Goal: Task Accomplishment & Management: Use online tool/utility

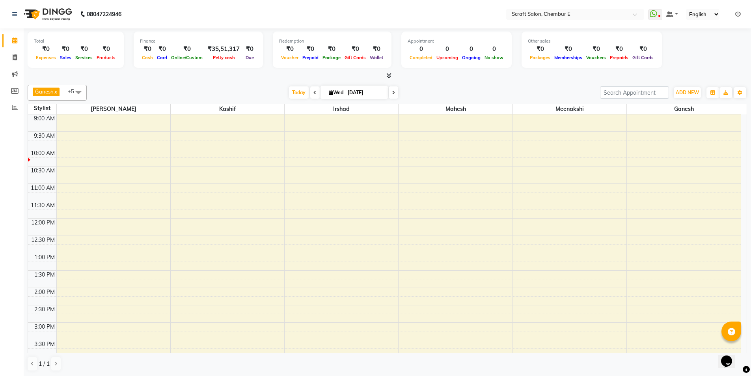
click at [370, 125] on td at bounding box center [398, 127] width 684 height 9
click at [390, 72] on span at bounding box center [387, 76] width 8 height 8
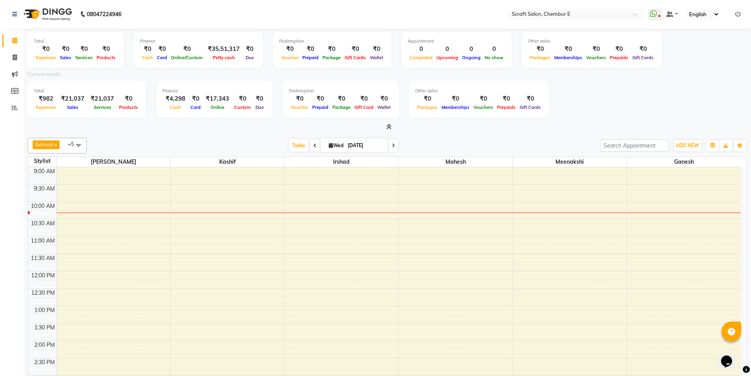
click at [313, 144] on icon at bounding box center [314, 145] width 3 height 5
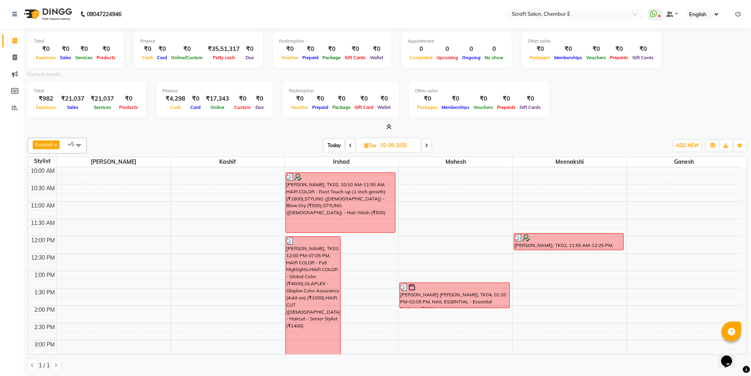
click at [336, 145] on span "Today" at bounding box center [334, 145] width 20 height 12
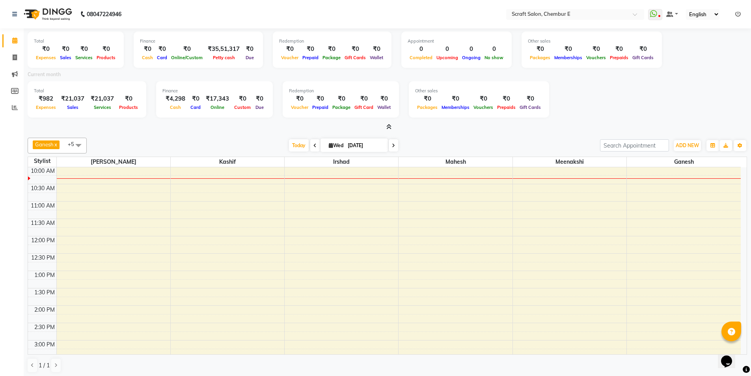
click at [313, 144] on icon at bounding box center [314, 145] width 3 height 5
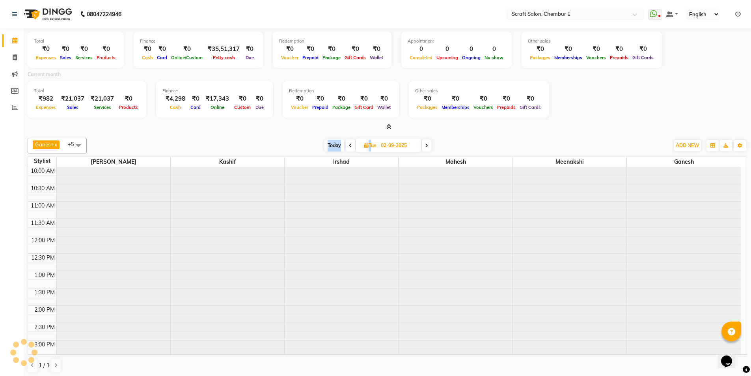
click at [313, 144] on div "[DATE] [DATE]" at bounding box center [378, 145] width 574 height 12
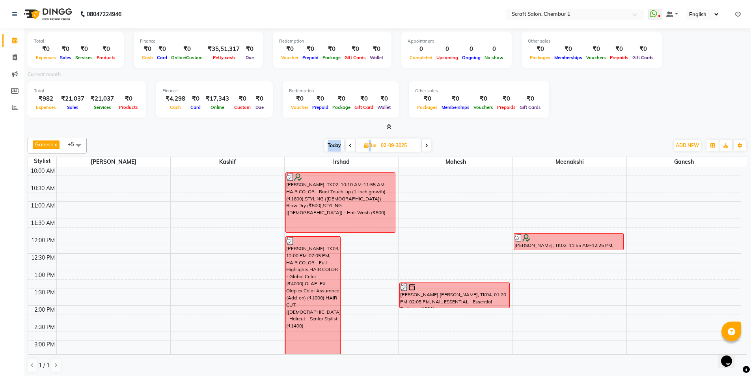
click at [351, 146] on span at bounding box center [350, 145] width 9 height 12
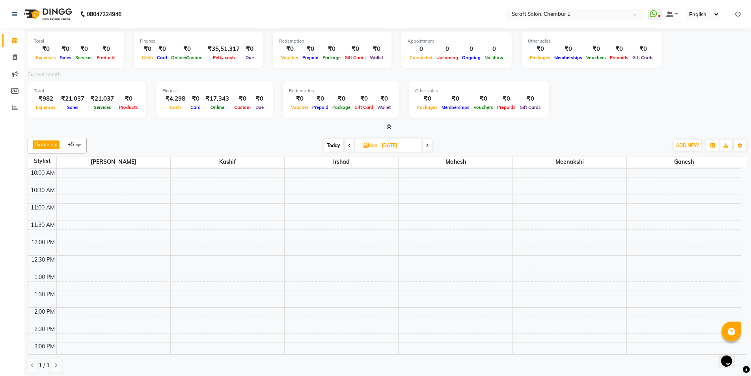
scroll to position [29, 0]
click at [326, 145] on span "Today" at bounding box center [334, 145] width 20 height 12
type input "[DATE]"
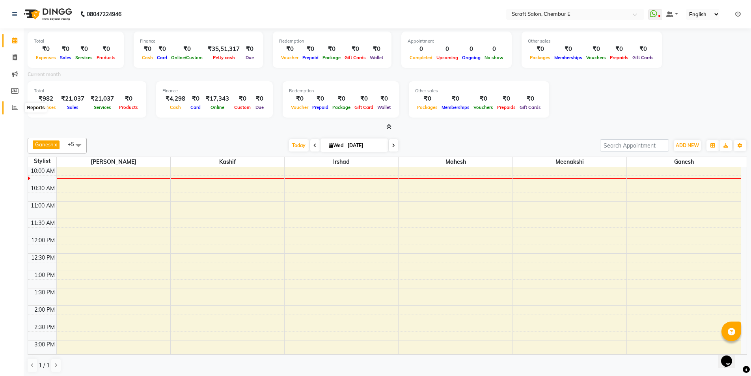
click at [15, 108] on icon at bounding box center [15, 107] width 6 height 6
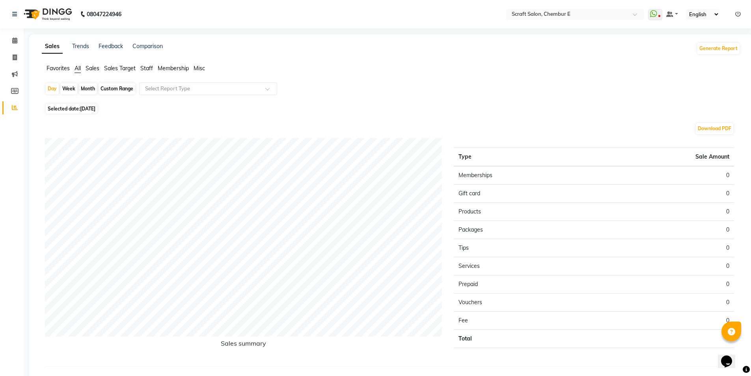
click at [143, 69] on span "Staff" at bounding box center [146, 68] width 13 height 7
click at [130, 86] on div "Custom Range" at bounding box center [117, 88] width 37 height 11
select select "9"
select select "2025"
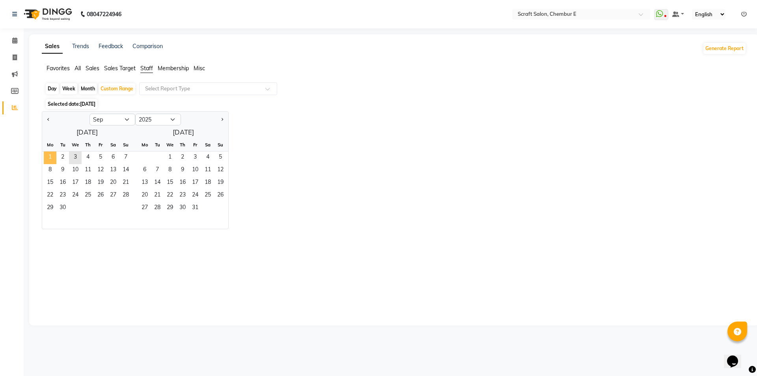
click at [53, 156] on span "1" at bounding box center [50, 157] width 13 height 13
click at [65, 155] on span "2" at bounding box center [62, 157] width 13 height 13
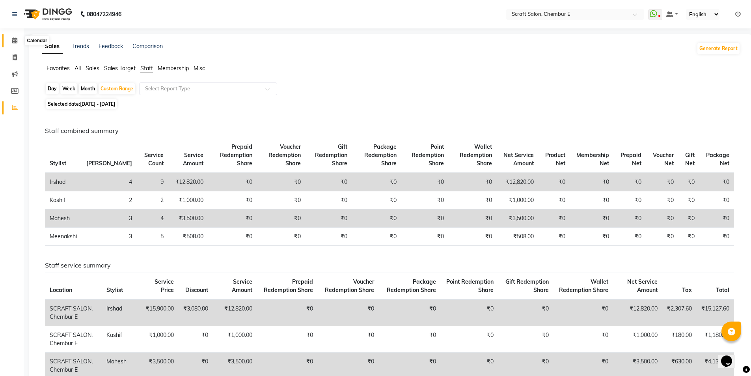
click at [16, 42] on icon at bounding box center [14, 40] width 5 height 6
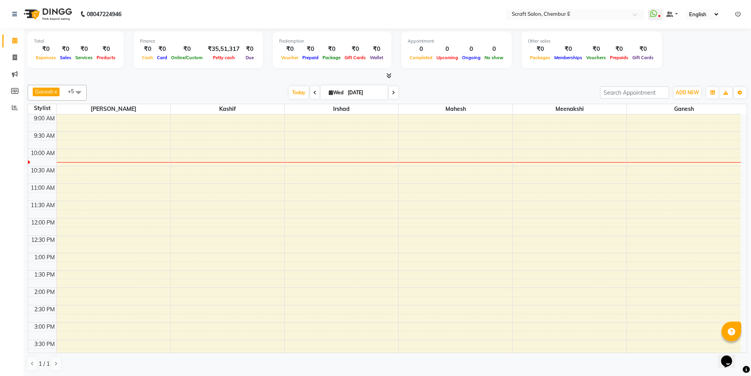
click at [313, 91] on icon at bounding box center [314, 92] width 3 height 5
type input "02-09-2025"
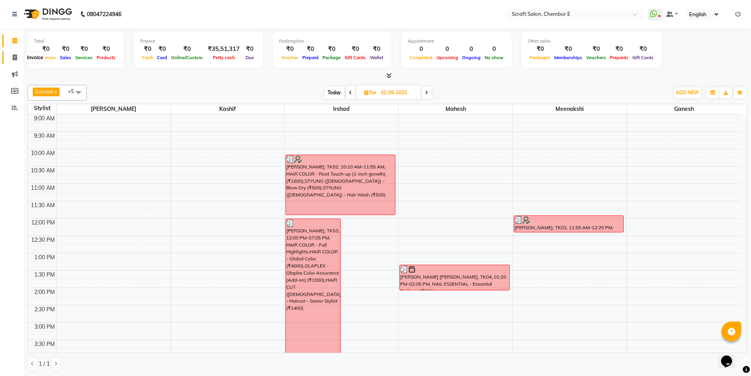
click at [15, 56] on icon at bounding box center [15, 57] width 4 height 6
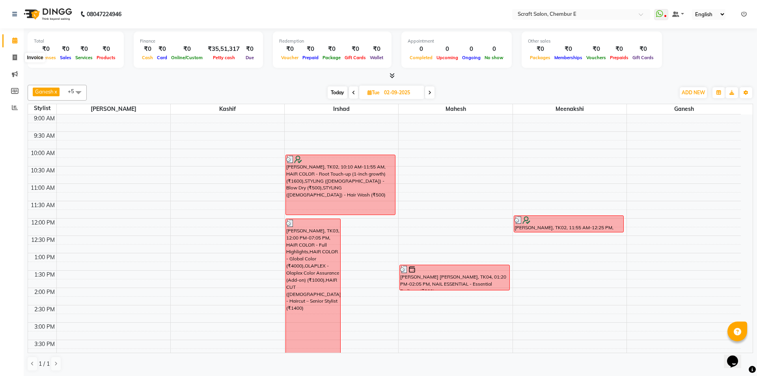
select select "service"
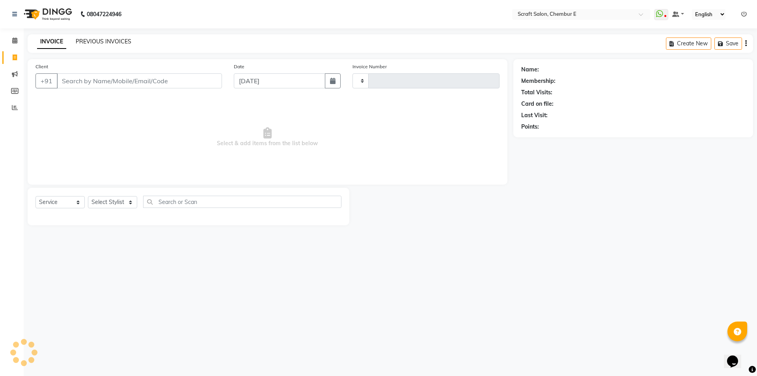
click at [96, 39] on link "PREVIOUS INVOICES" at bounding box center [104, 41] width 56 height 7
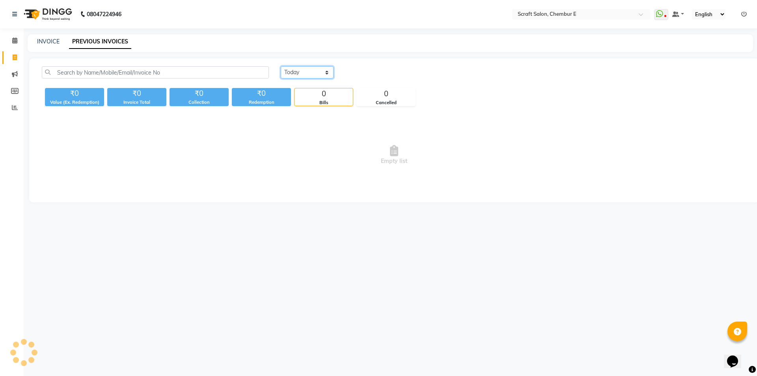
click at [328, 73] on select "[DATE] [DATE] Custom Range" at bounding box center [307, 72] width 53 height 12
select select "[DATE]"
click at [281, 66] on select "[DATE] [DATE] Custom Range" at bounding box center [307, 72] width 53 height 12
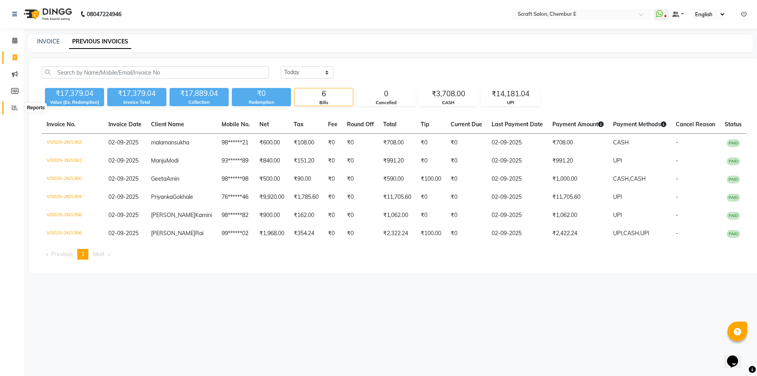
click at [15, 108] on icon at bounding box center [15, 107] width 6 height 6
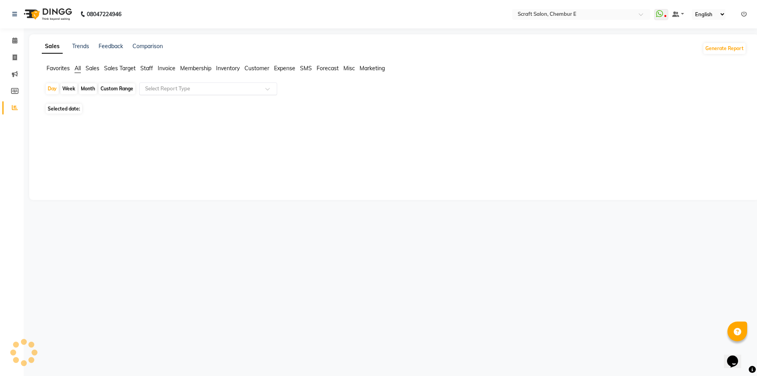
click at [268, 88] on span at bounding box center [270, 91] width 10 height 8
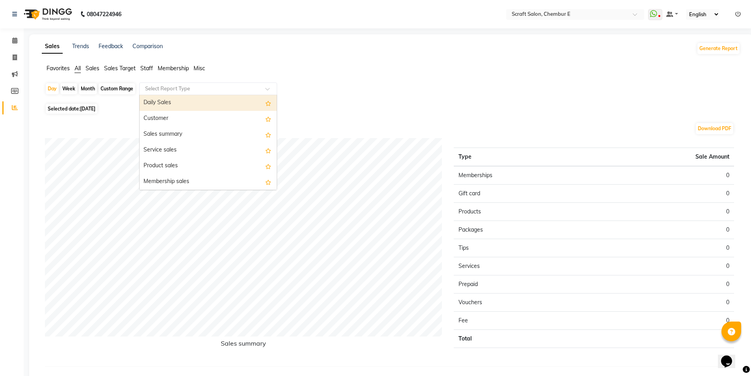
click at [108, 88] on div "Custom Range" at bounding box center [117, 88] width 37 height 11
select select "9"
select select "2025"
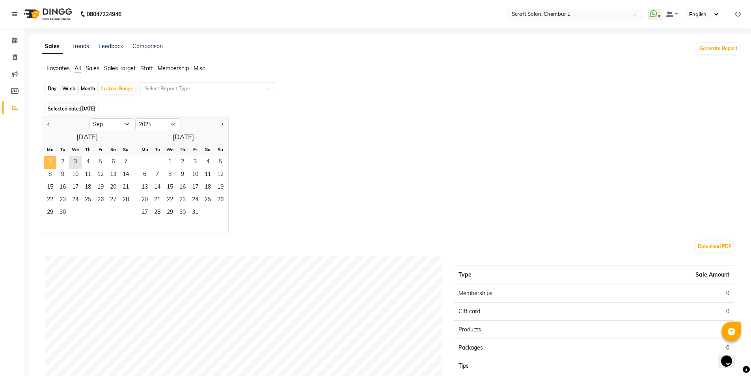
click at [49, 160] on span "1" at bounding box center [50, 162] width 13 height 13
click at [59, 162] on span "2" at bounding box center [62, 162] width 13 height 13
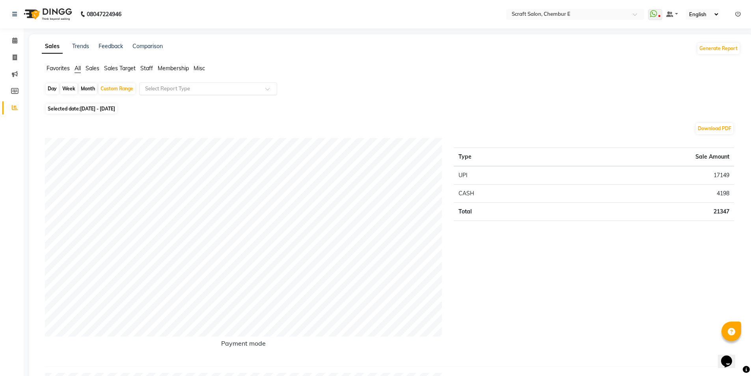
click at [268, 88] on span at bounding box center [270, 91] width 10 height 8
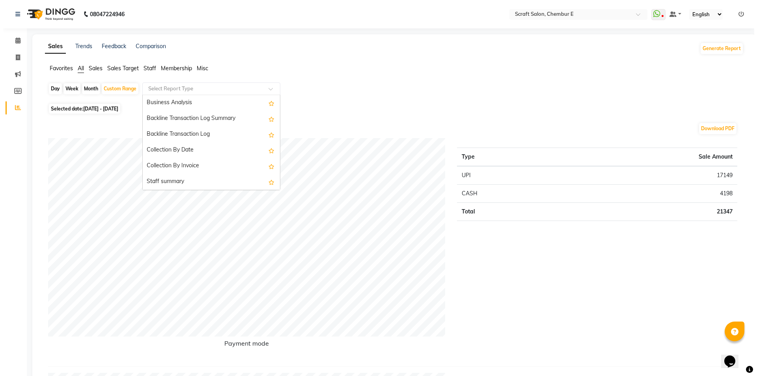
scroll to position [221, 0]
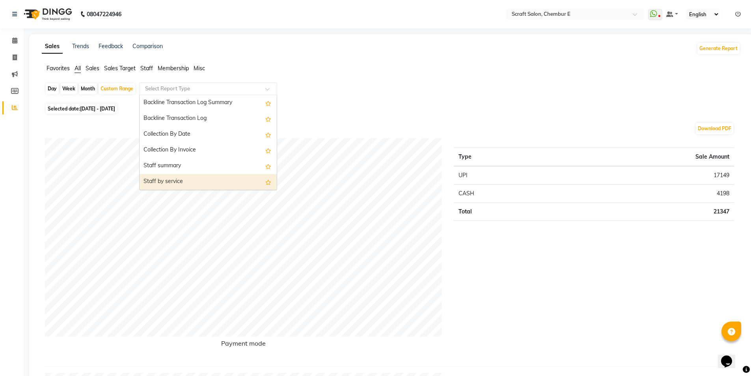
click at [154, 184] on div "Staff by service" at bounding box center [207, 182] width 137 height 16
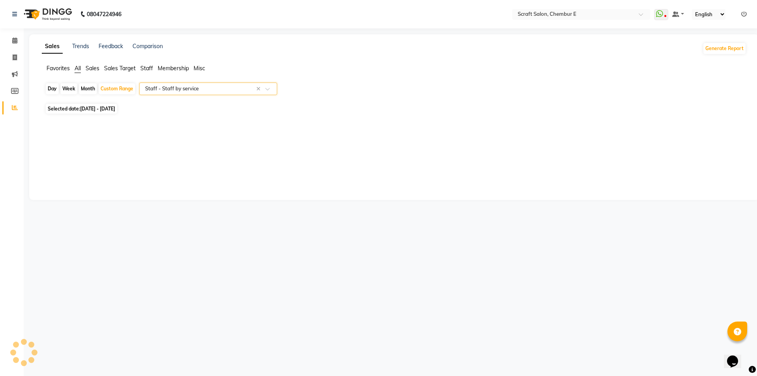
select select "filtered_report"
select select "csv"
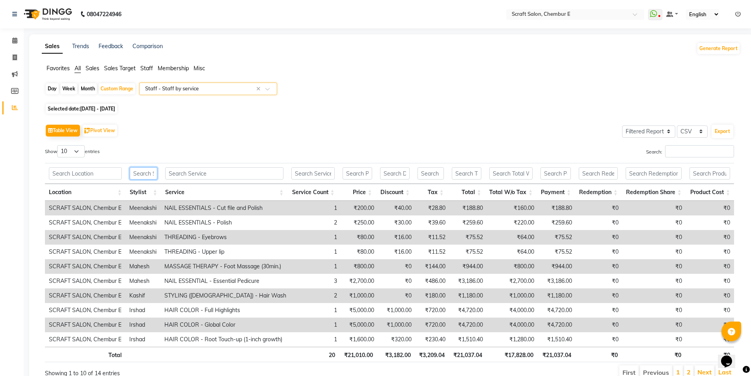
click at [146, 173] on input "text" at bounding box center [144, 173] width 28 height 12
click at [145, 171] on input "text" at bounding box center [144, 173] width 28 height 12
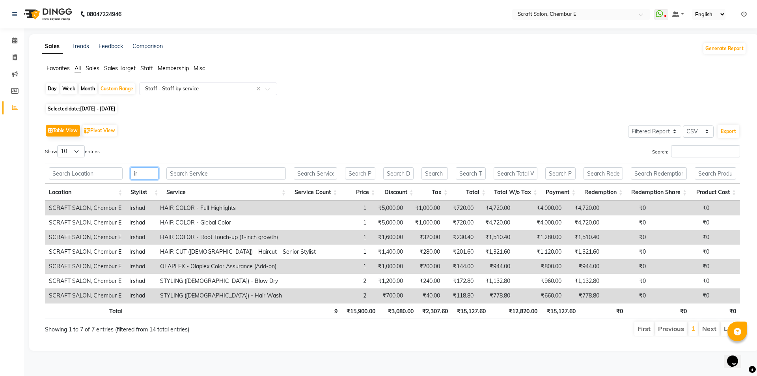
type input "i"
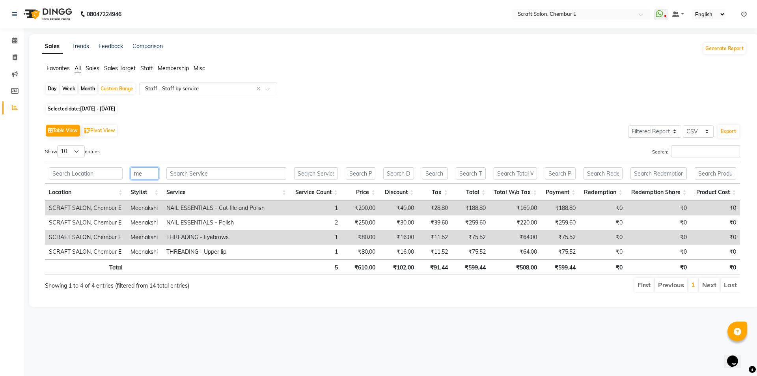
type input "m"
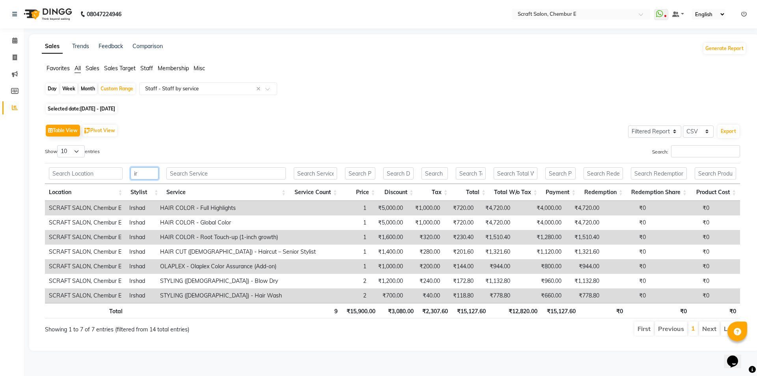
type input "i"
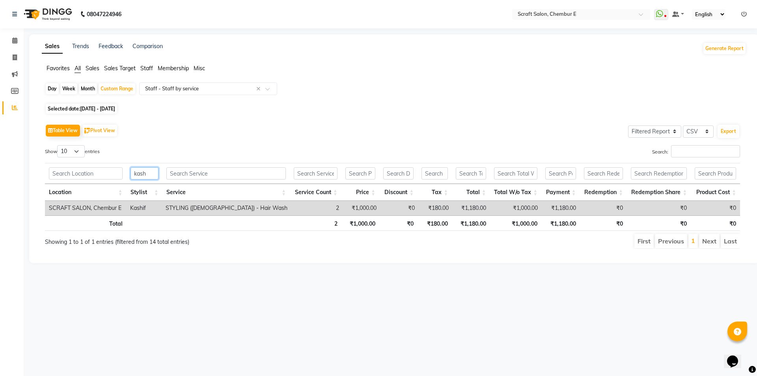
type input "kash"
